Goal: Information Seeking & Learning: Find specific fact

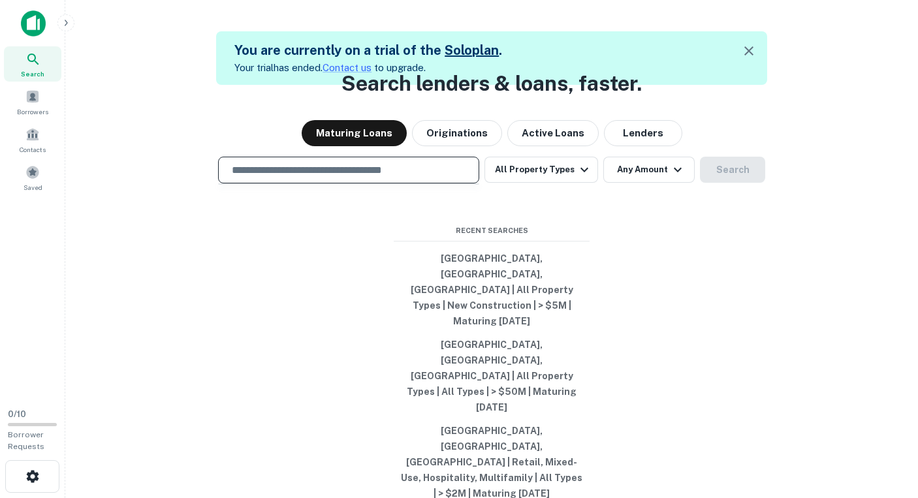
click at [298, 178] on input "text" at bounding box center [349, 170] width 250 height 15
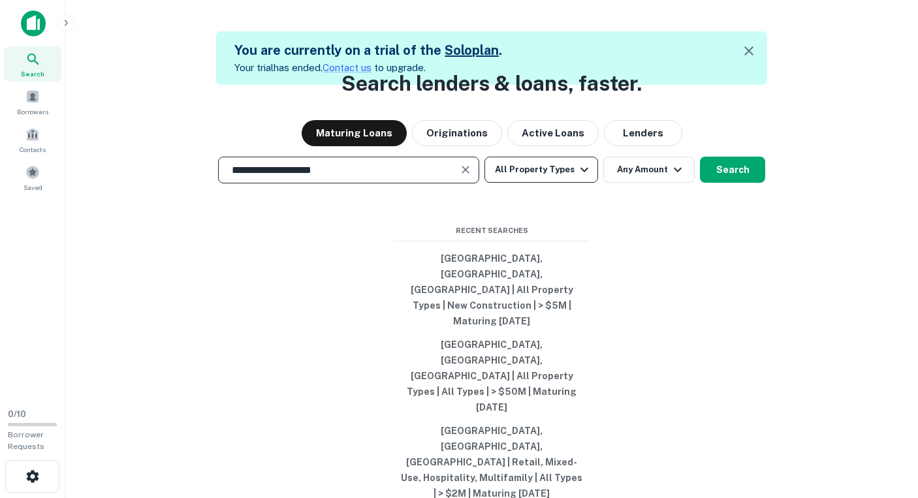
type input "**********"
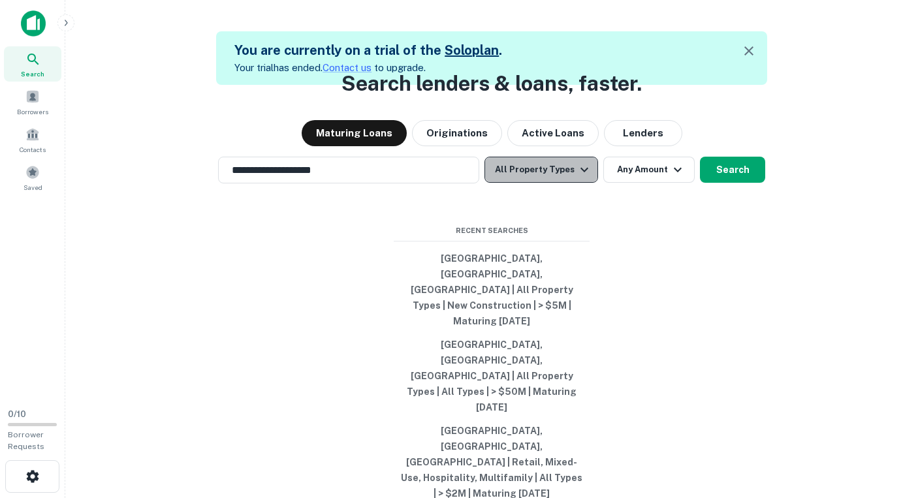
click at [547, 183] on button "All Property Types" at bounding box center [542, 170] width 114 height 26
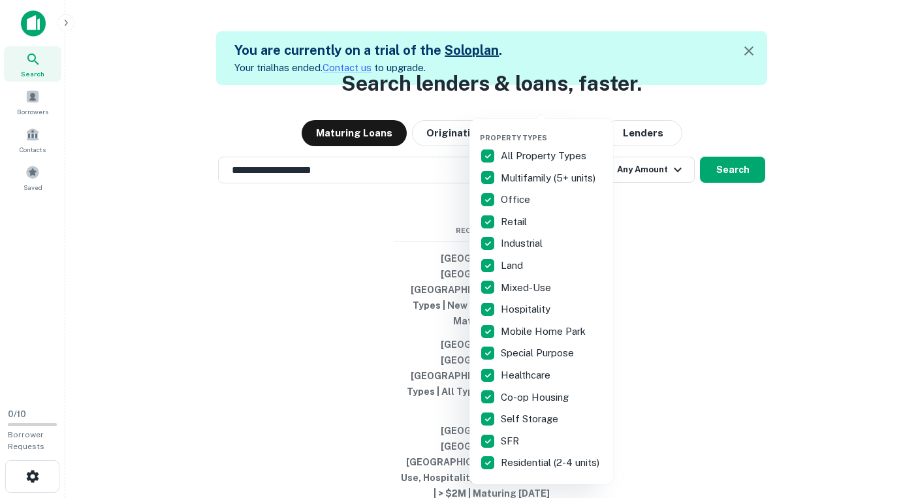
click at [507, 154] on p "All Property Types" at bounding box center [545, 156] width 88 height 16
click at [511, 179] on p "Multifamily (5+ units)" at bounding box center [549, 178] width 97 height 16
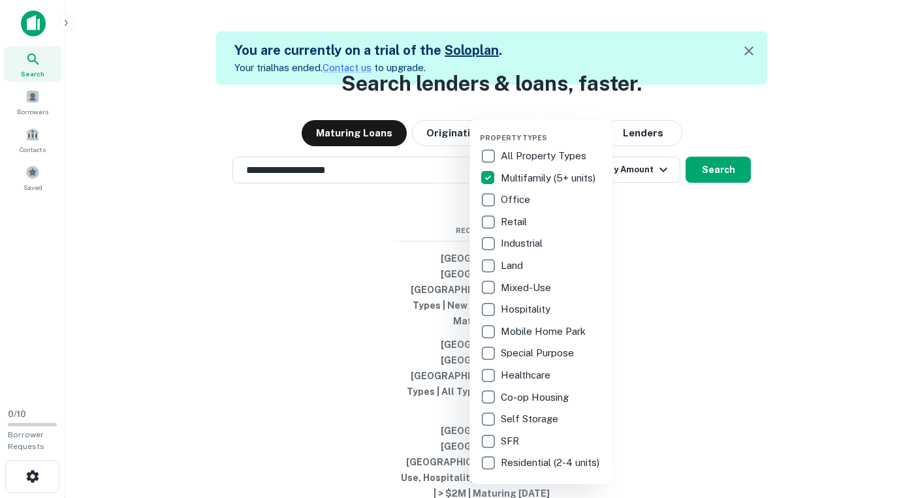
click at [718, 221] on div at bounding box center [459, 249] width 918 height 498
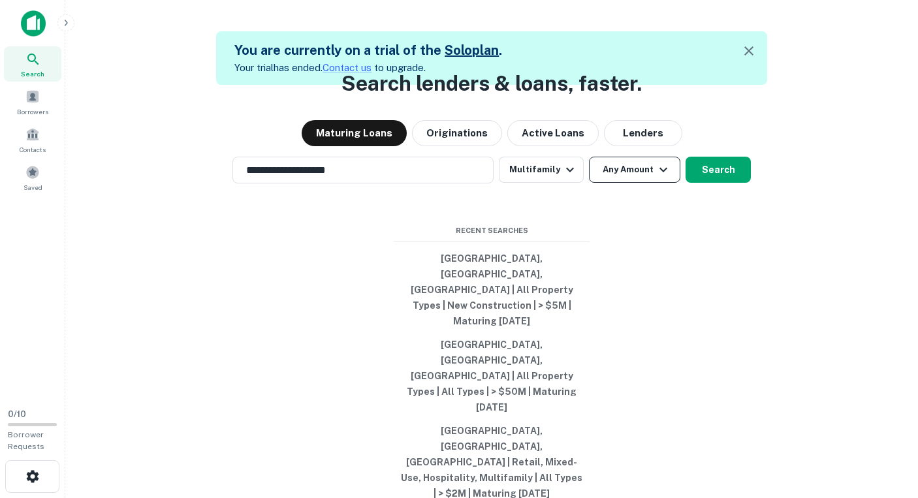
click at [638, 183] on button "Any Amount" at bounding box center [634, 170] width 91 height 26
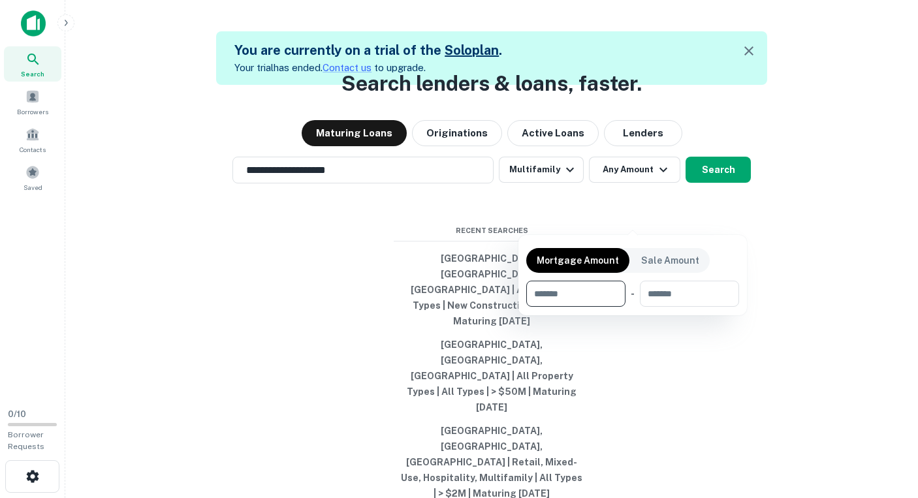
click at [590, 294] on input "number" at bounding box center [571, 294] width 90 height 26
type input "*******"
click at [723, 219] on div at bounding box center [459, 249] width 918 height 498
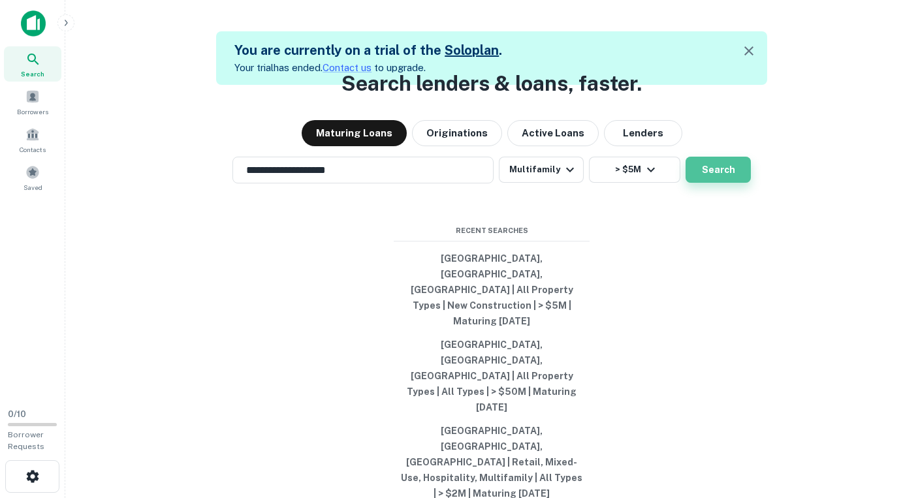
click at [715, 183] on button "Search" at bounding box center [718, 170] width 65 height 26
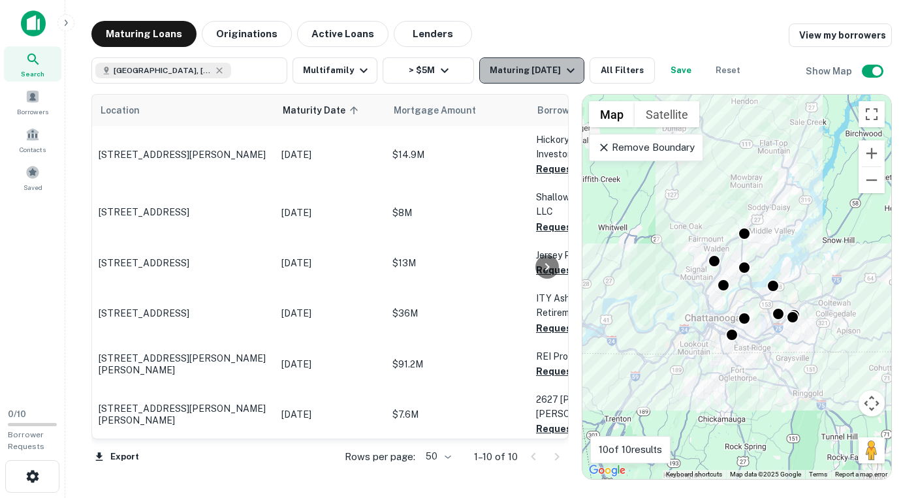
click at [509, 69] on div "Maturing [DATE]" at bounding box center [534, 71] width 89 height 16
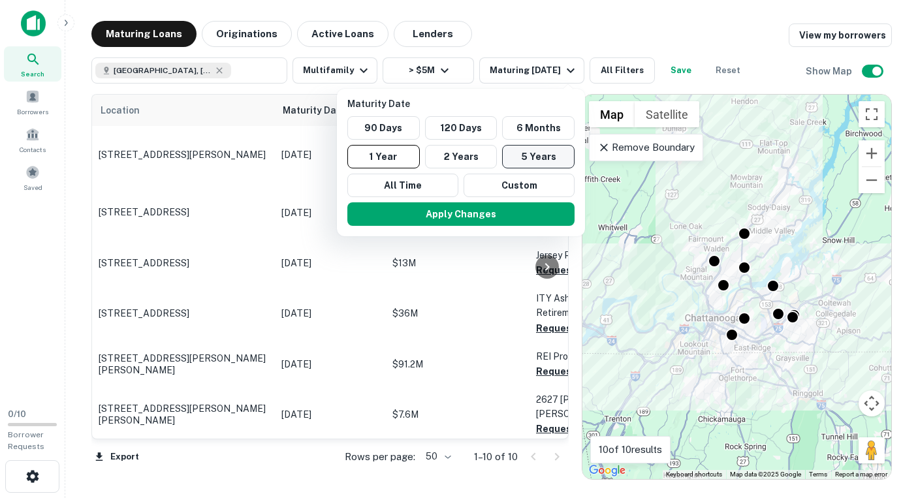
click at [528, 157] on button "5 Years" at bounding box center [538, 157] width 72 height 24
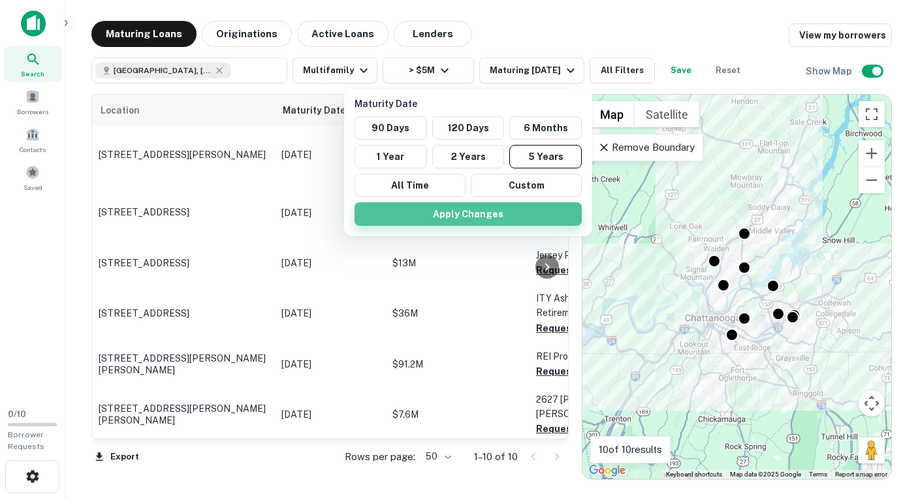
click at [500, 214] on button "Apply Changes" at bounding box center [468, 214] width 227 height 24
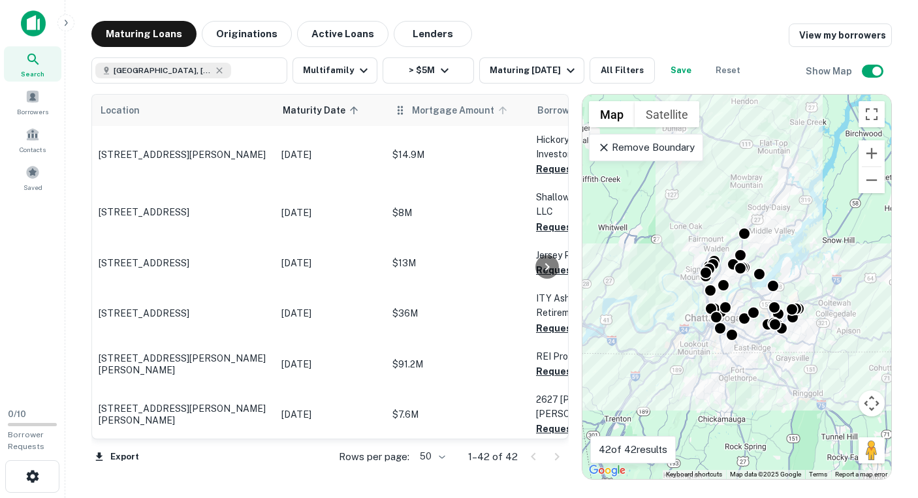
click at [422, 113] on span "Mortgage Amount" at bounding box center [461, 111] width 99 height 16
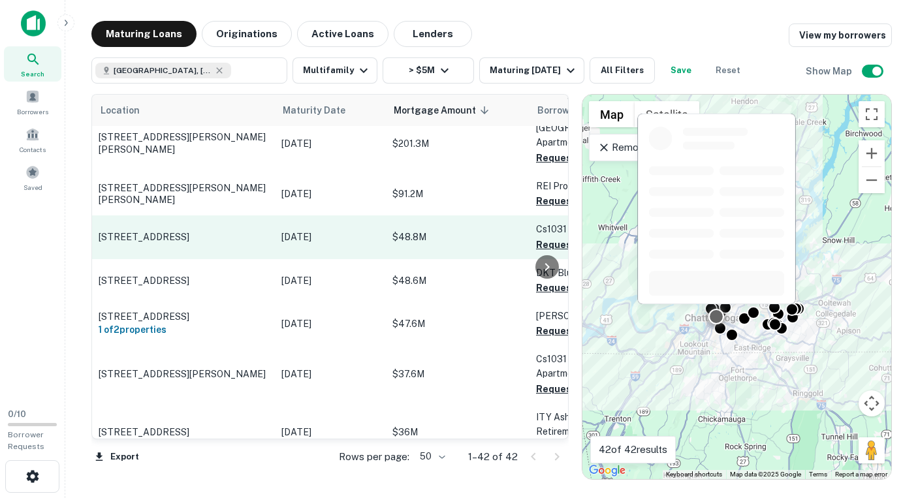
scroll to position [71, 0]
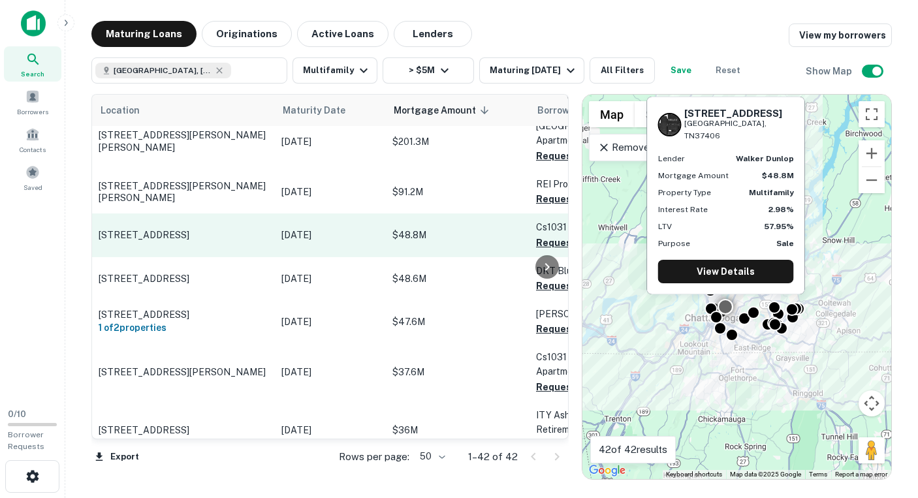
click at [470, 242] on p "$48.8M" at bounding box center [458, 235] width 131 height 14
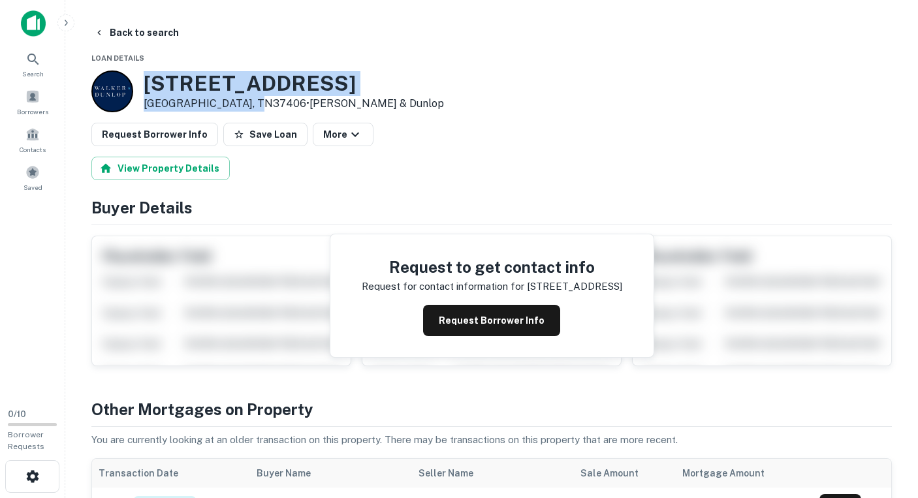
drag, startPoint x: 146, startPoint y: 83, endPoint x: 255, endPoint y: 99, distance: 110.3
click at [255, 99] on div "[STREET_ADDRESS] • [PERSON_NAME] & [PERSON_NAME]" at bounding box center [294, 91] width 300 height 40
click at [101, 32] on icon "button" at bounding box center [99, 32] width 10 height 10
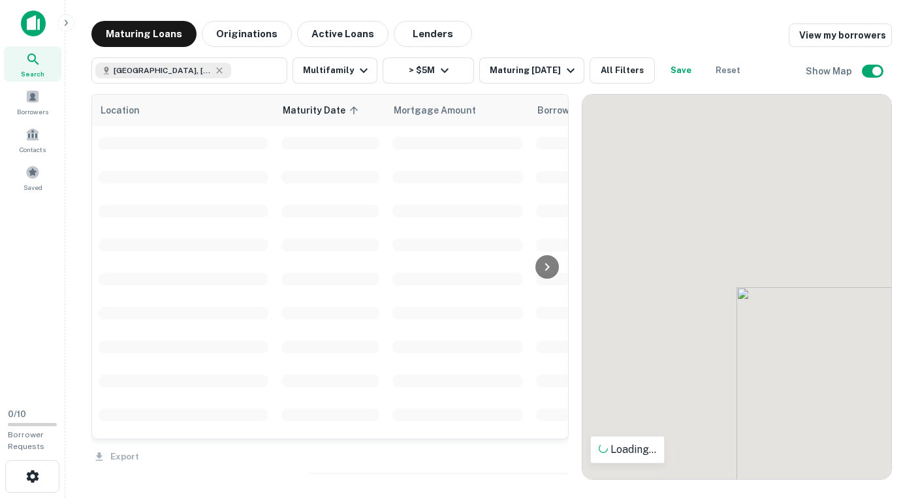
scroll to position [71, 0]
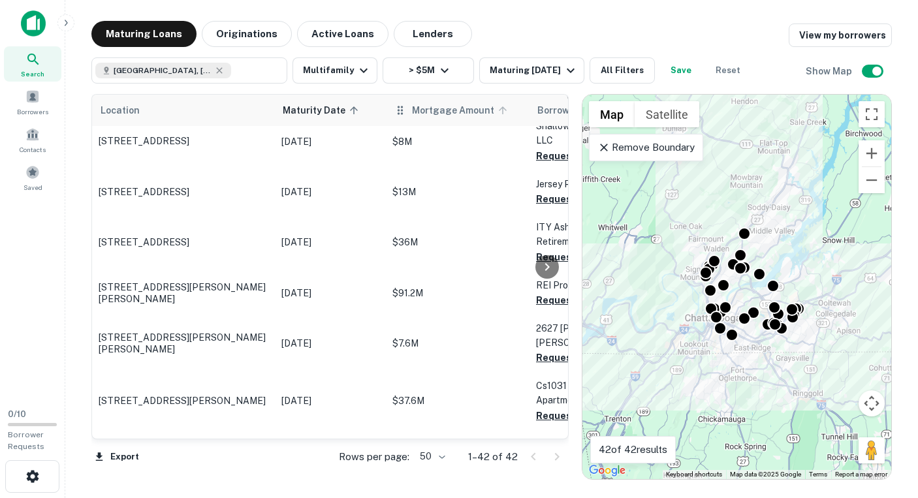
click at [414, 110] on span "Mortgage Amount" at bounding box center [461, 111] width 99 height 16
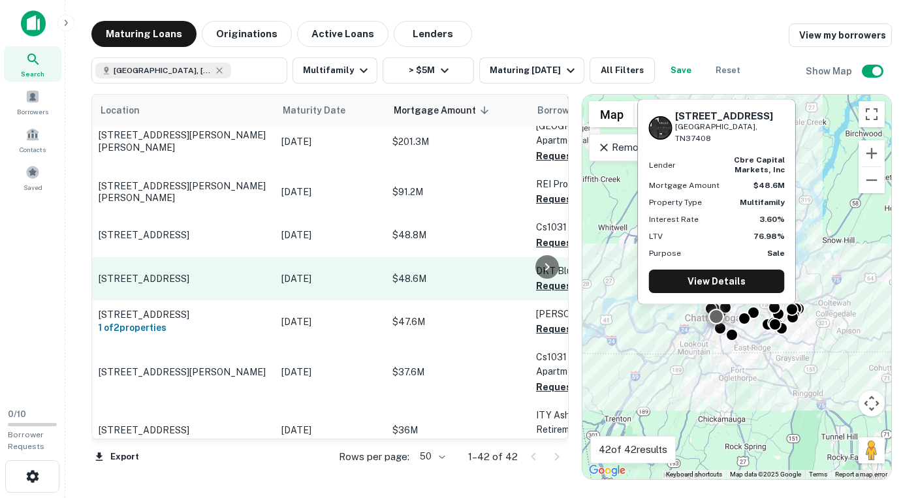
click at [182, 285] on p "[STREET_ADDRESS]" at bounding box center [184, 279] width 170 height 12
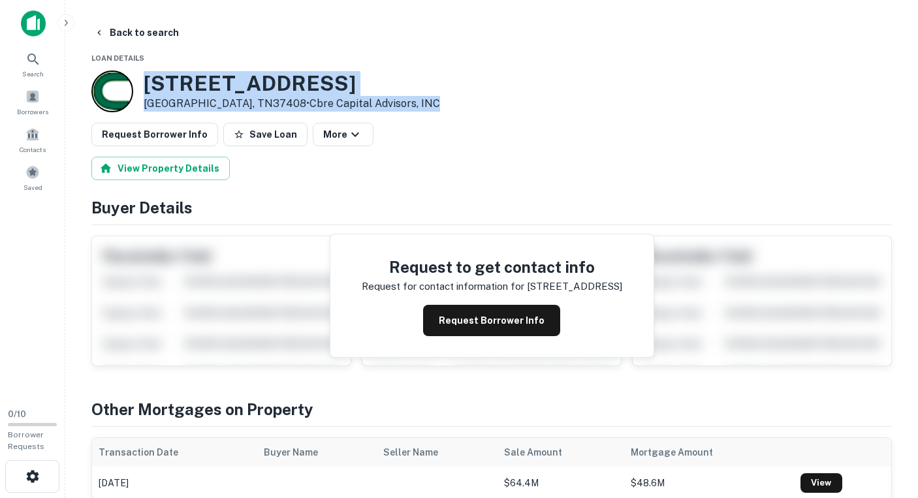
drag, startPoint x: 146, startPoint y: 82, endPoint x: 404, endPoint y: 103, distance: 258.2
click at [404, 103] on div "[STREET_ADDRESS] • Cbre Capital Advisors, INC" at bounding box center [491, 92] width 801 height 42
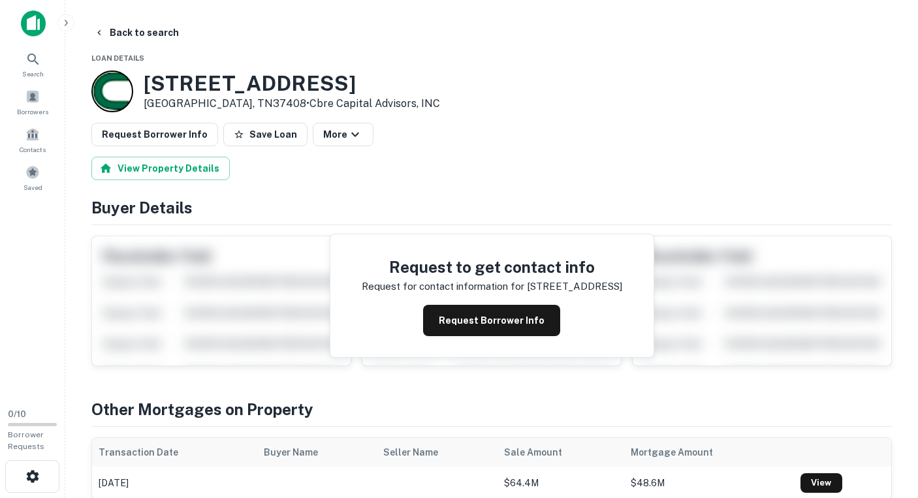
click at [182, 95] on h3 "[STREET_ADDRESS]" at bounding box center [292, 83] width 297 height 25
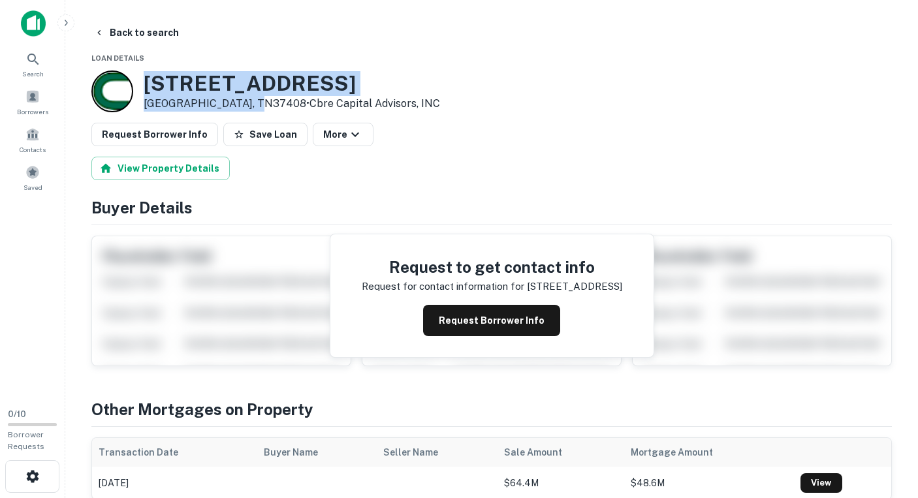
drag, startPoint x: 140, startPoint y: 74, endPoint x: 255, endPoint y: 100, distance: 118.4
click at [255, 100] on div "[STREET_ADDRESS] • Cbre Capital Advisors, INC" at bounding box center [265, 92] width 349 height 42
click at [219, 91] on h3 "[STREET_ADDRESS]" at bounding box center [292, 83] width 297 height 25
drag, startPoint x: 258, startPoint y: 103, endPoint x: 139, endPoint y: 75, distance: 122.0
click at [139, 75] on div "[STREET_ADDRESS] • Cbre Capital Advisors, INC" at bounding box center [265, 92] width 349 height 42
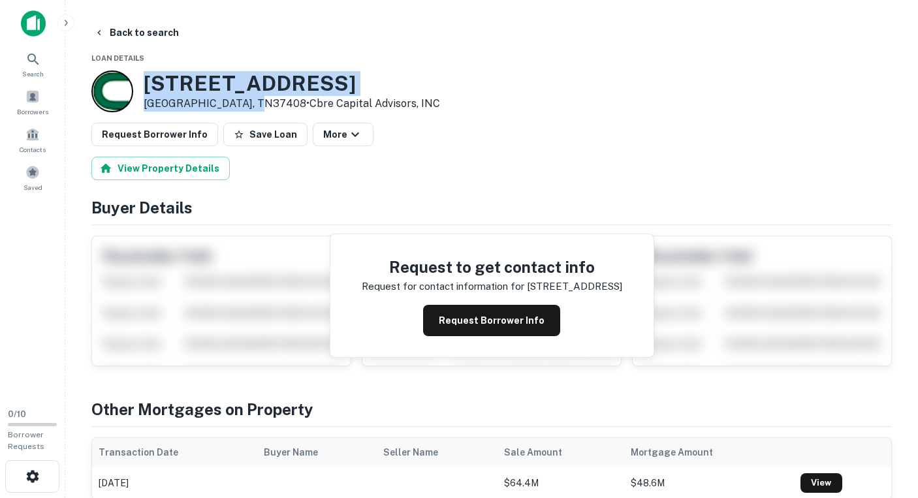
copy div "[STREET_ADDRESS]"
